Goal: Information Seeking & Learning: Check status

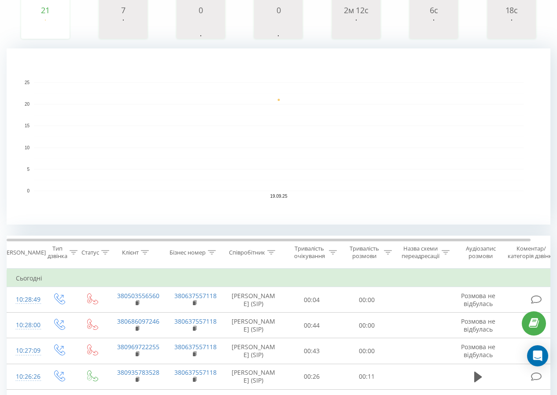
scroll to position [176, 0]
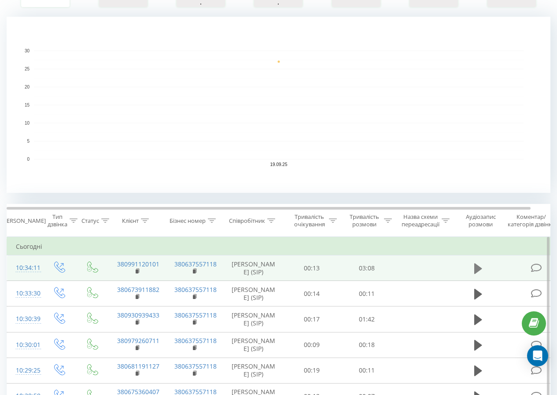
click at [478, 266] on icon at bounding box center [479, 269] width 8 height 12
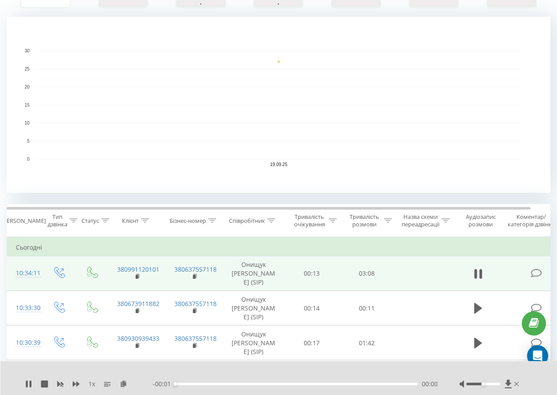
click at [482, 380] on div "1 х - 00:01 00:00 00:00" at bounding box center [273, 384] width 496 height 9
click at [478, 383] on div at bounding box center [484, 384] width 34 height 3
click at [74, 382] on icon at bounding box center [76, 384] width 7 height 5
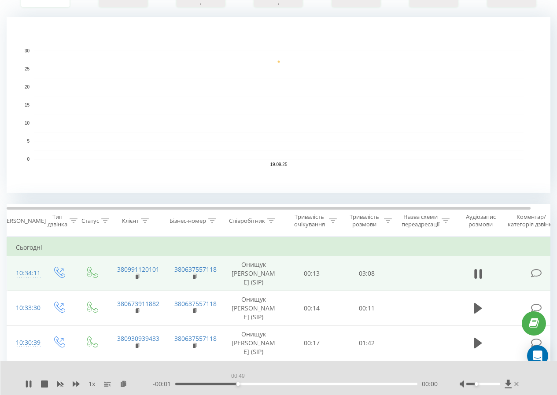
click at [238, 383] on div "00:49" at bounding box center [296, 384] width 242 height 3
click at [221, 383] on div "00:51" at bounding box center [296, 384] width 242 height 3
click at [205, 382] on div "- 00:01 00:38 00:00" at bounding box center [295, 384] width 285 height 9
click at [198, 380] on div "- 00:01 00:39 00:00" at bounding box center [295, 384] width 285 height 9
click at [200, 381] on div "- 00:01 00:39 00:00" at bounding box center [295, 384] width 285 height 9
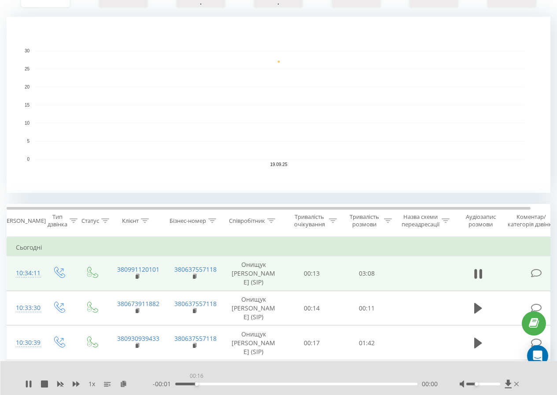
click at [197, 383] on div "00:16" at bounding box center [296, 384] width 242 height 3
drag, startPoint x: 479, startPoint y: 381, endPoint x: 493, endPoint y: 383, distance: 13.9
click at [493, 383] on div at bounding box center [490, 384] width 61 height 9
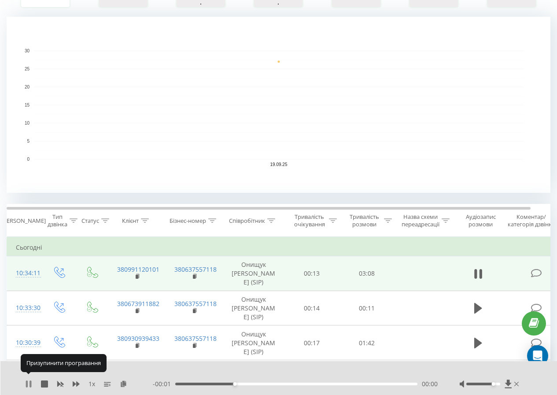
click at [25, 381] on icon at bounding box center [28, 384] width 7 height 7
click at [518, 383] on icon at bounding box center [517, 384] width 4 height 7
